Goal: Information Seeking & Learning: Find specific fact

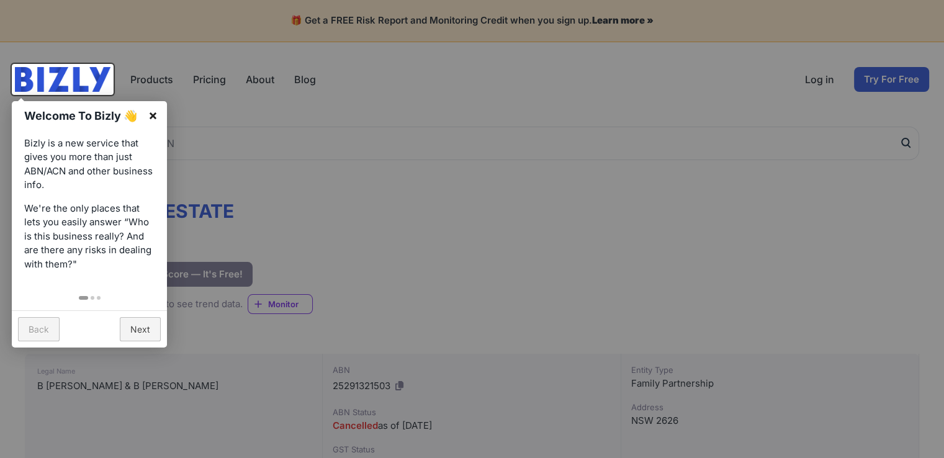
click at [150, 115] on link "×" at bounding box center [153, 115] width 28 height 28
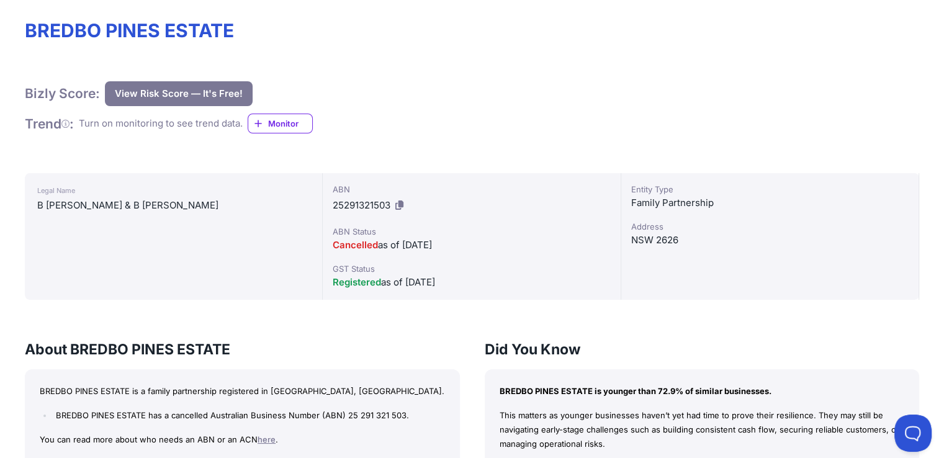
scroll to position [56, 0]
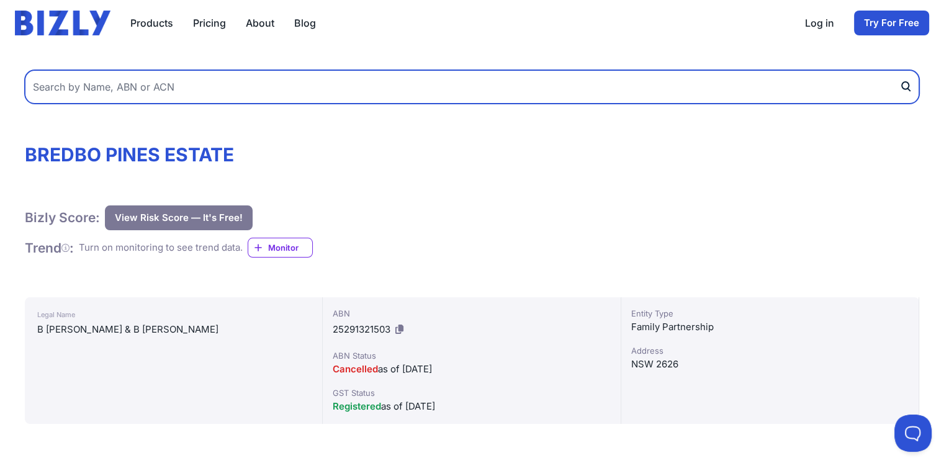
click at [82, 89] on input "text" at bounding box center [472, 87] width 894 height 34
type input "kuna contractors"
click at [899, 70] on button "submit" at bounding box center [909, 87] width 20 height 34
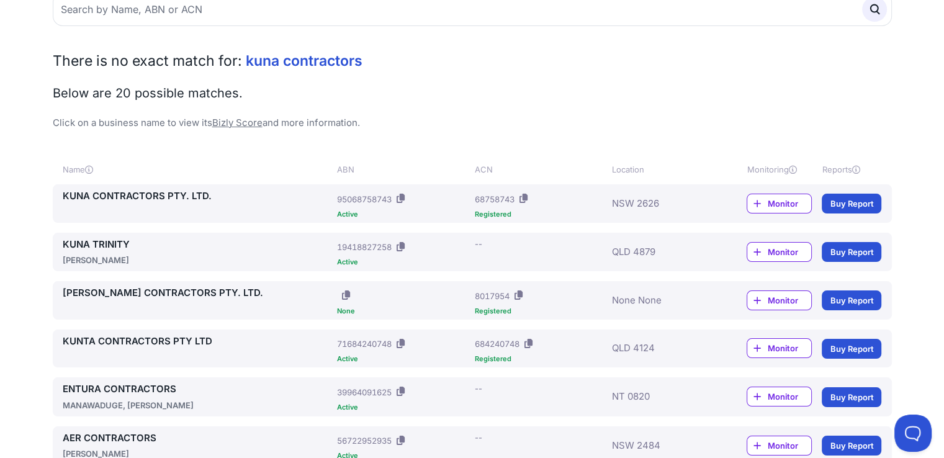
scroll to position [186, 0]
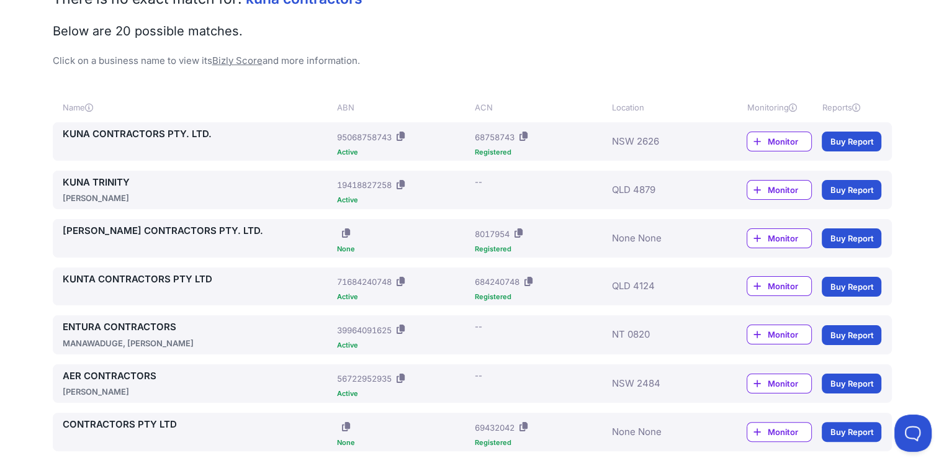
click at [643, 142] on div "NSW 2626" at bounding box center [661, 141] width 98 height 29
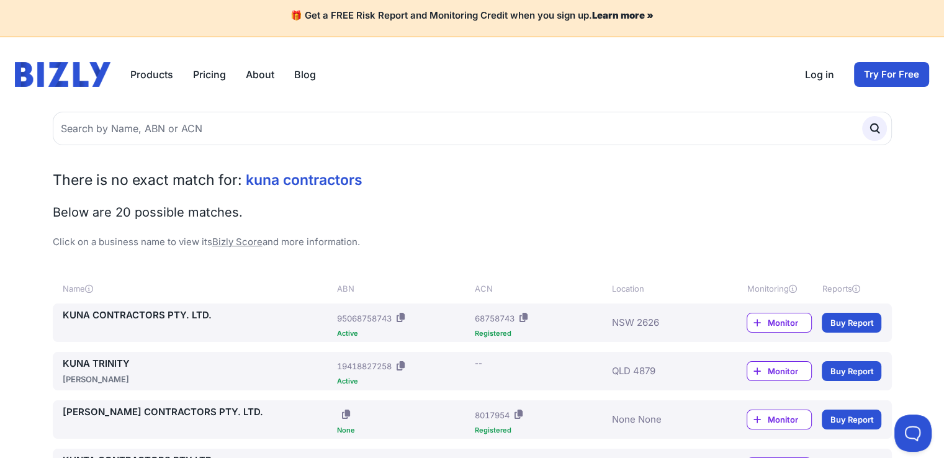
scroll to position [0, 0]
